Goal: Task Accomplishment & Management: Manage account settings

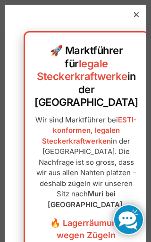
click at [143, 12] on div "🚀 Marktführer für legale Steckerkraftwerke in der Schweiz Wir sind Marktführer …" at bounding box center [86, 198] width 163 height 386
click at [136, 12] on icon at bounding box center [136, 14] width 5 height 5
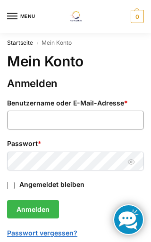
click at [41, 116] on input "Benutzername oder E-Mail-Adresse * Erforderlich" at bounding box center [75, 120] width 136 height 19
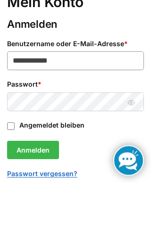
type input "**********"
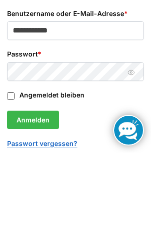
click at [137, 157] on button "Passwort anzeigen" at bounding box center [131, 162] width 15 height 10
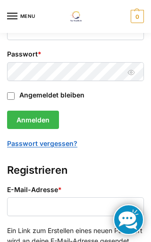
click at [41, 117] on button "Anmelden" at bounding box center [33, 120] width 52 height 19
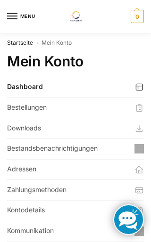
click at [115, 107] on link "Bestellungen" at bounding box center [75, 108] width 136 height 20
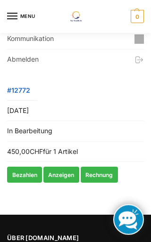
scroll to position [192, 0]
